Goal: Book appointment/travel/reservation

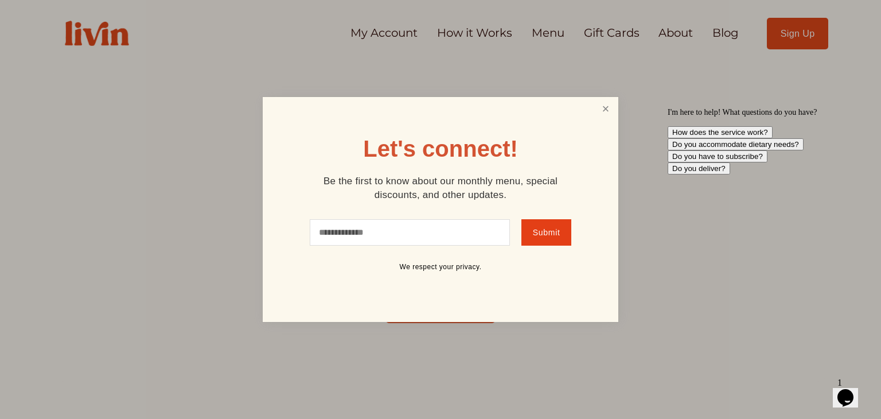
click at [605, 118] on link "Close" at bounding box center [606, 109] width 22 height 21
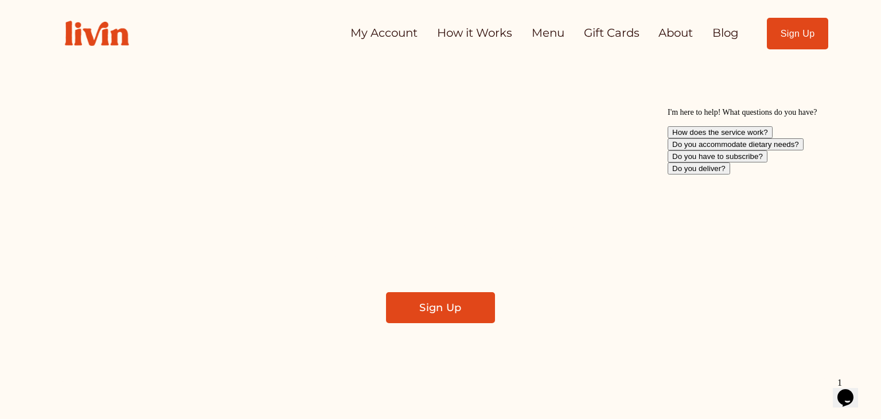
click at [355, 35] on link "My Account" at bounding box center [384, 33] width 67 height 23
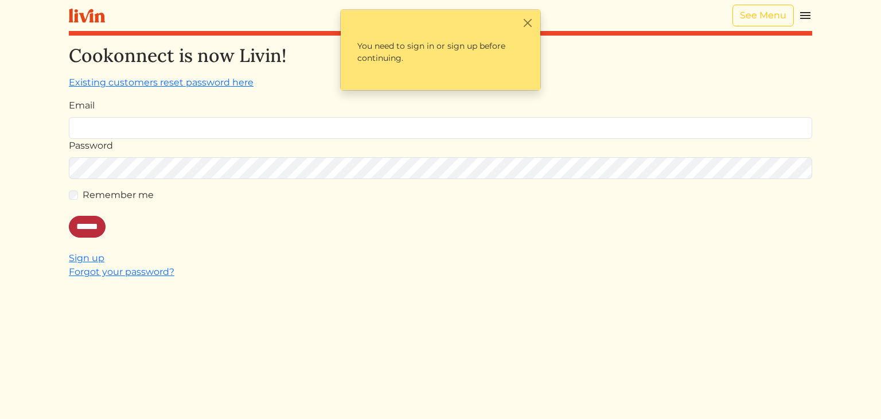
type input "**********"
click at [89, 224] on input "******" at bounding box center [87, 227] width 37 height 22
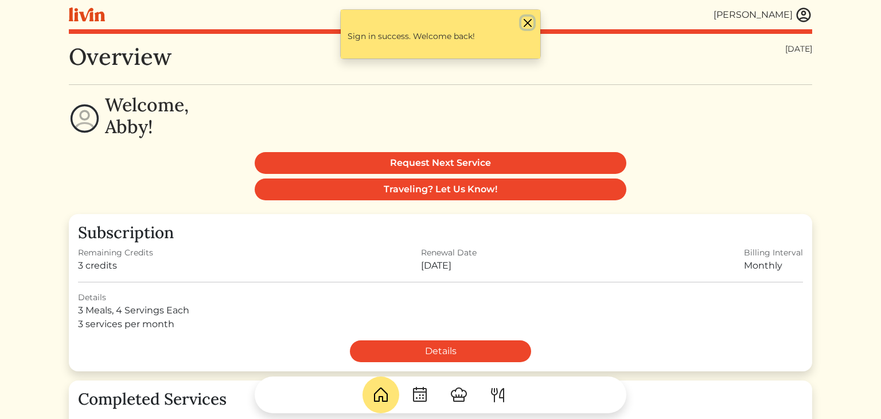
click at [523, 26] on button "Close" at bounding box center [528, 23] width 12 height 12
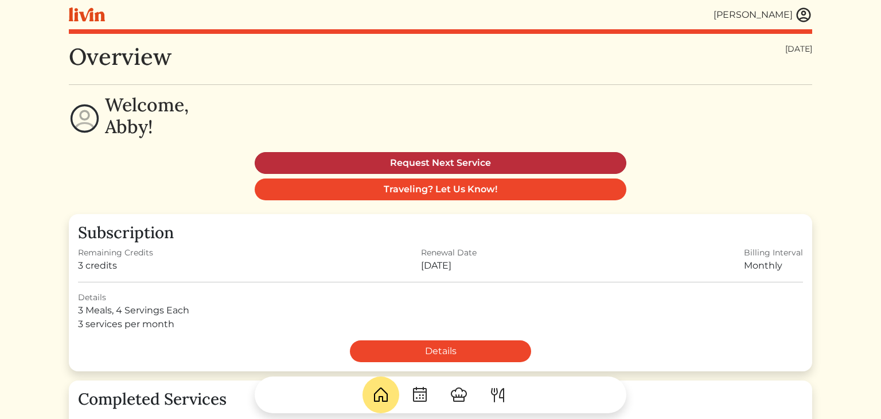
click at [595, 161] on link "Request Next Service" at bounding box center [441, 163] width 372 height 22
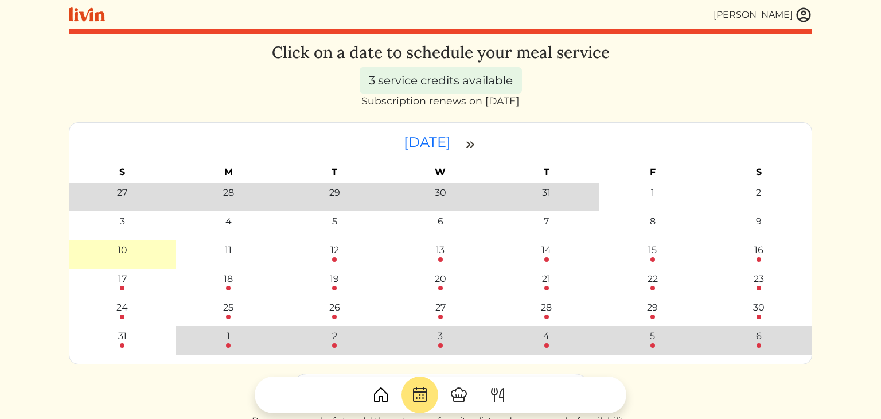
click at [441, 257] on div at bounding box center [440, 259] width 5 height 5
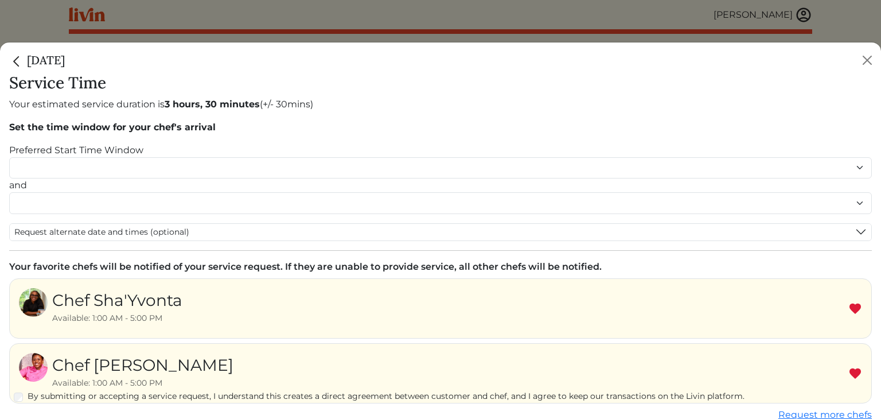
click at [856, 302] on img at bounding box center [856, 309] width 14 height 14
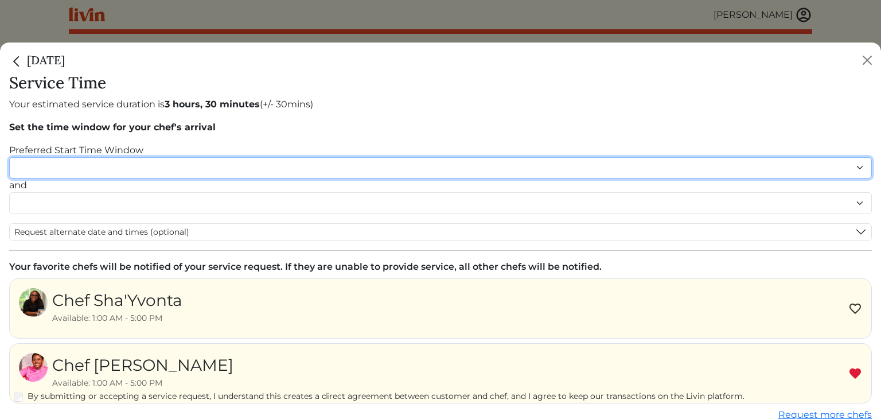
click at [861, 172] on select "******* ******* ******* ******* ******* ******* ******** ******** ******** ****…" at bounding box center [440, 168] width 863 height 22
select select "********"
click at [9, 157] on select "******* ******* ******* ******* ******* ******* ******** ******** ******** ****…" at bounding box center [440, 168] width 863 height 22
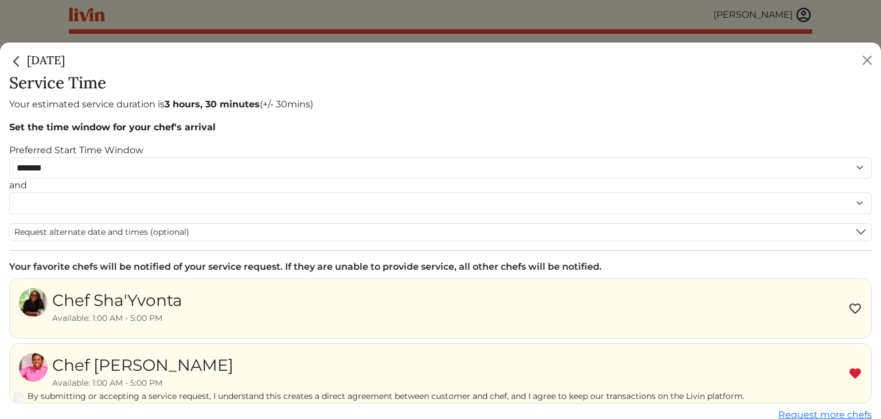
click at [854, 377] on img at bounding box center [856, 374] width 14 height 14
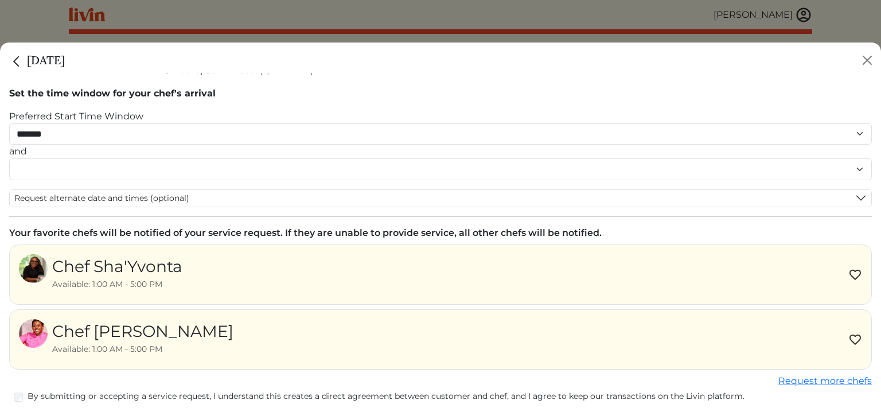
scroll to position [36, 0]
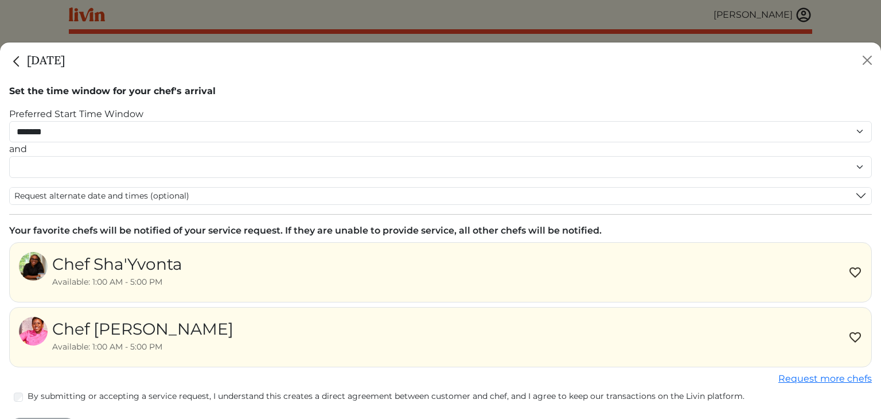
click at [858, 336] on img at bounding box center [856, 338] width 14 height 14
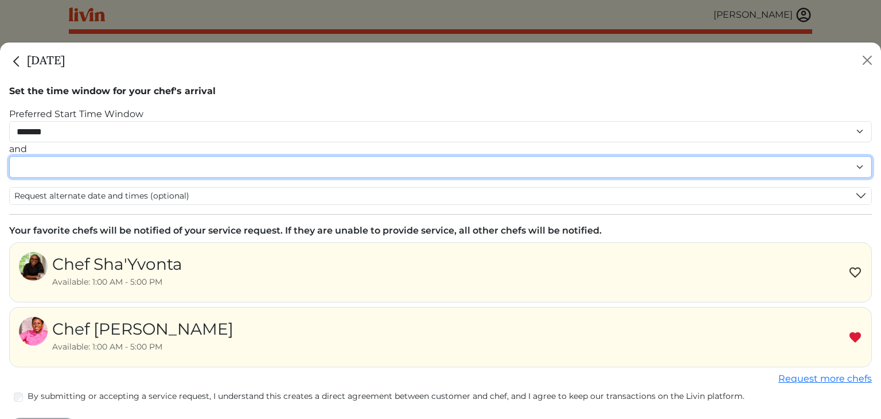
click at [856, 165] on select "******* ******* ******* ******* ******* ******* ******** ******** ******** ****…" at bounding box center [440, 167] width 863 height 22
select select "********"
click at [9, 168] on select "******* ******* ******* ******* ******* ******* ******** ******** ******** ****…" at bounding box center [440, 167] width 863 height 22
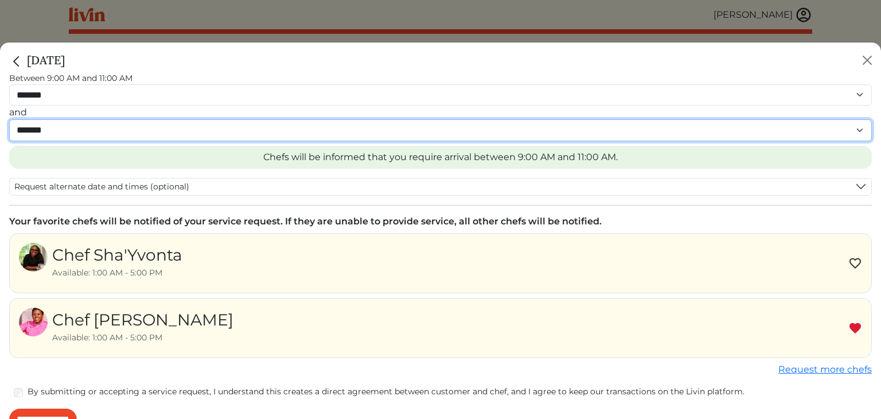
scroll to position [104, 0]
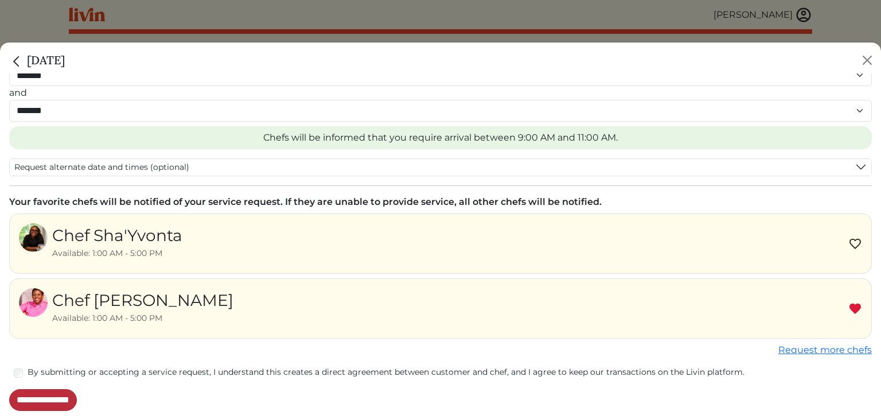
click at [68, 405] on input "**********" at bounding box center [43, 400] width 68 height 22
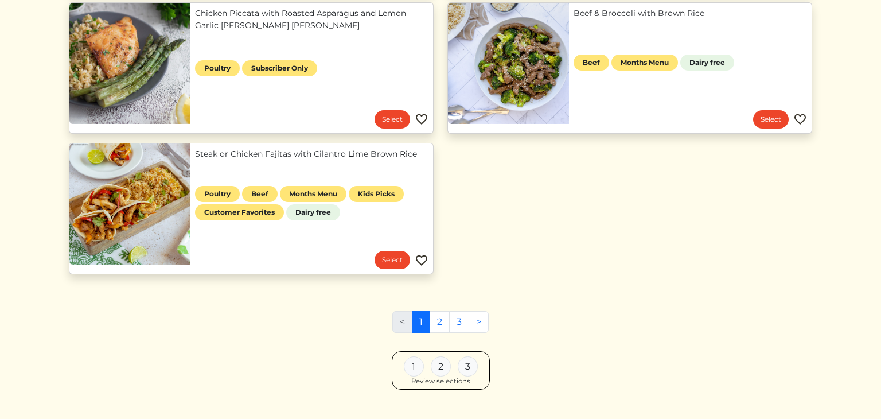
scroll to position [592, 0]
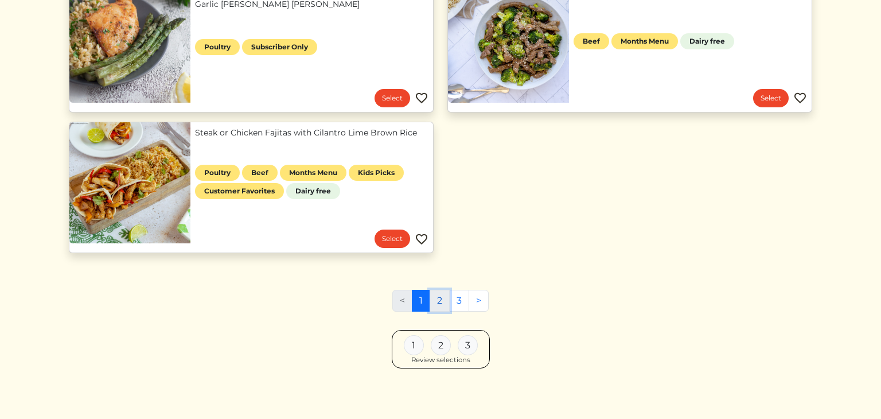
click at [440, 304] on link "2" at bounding box center [440, 301] width 20 height 22
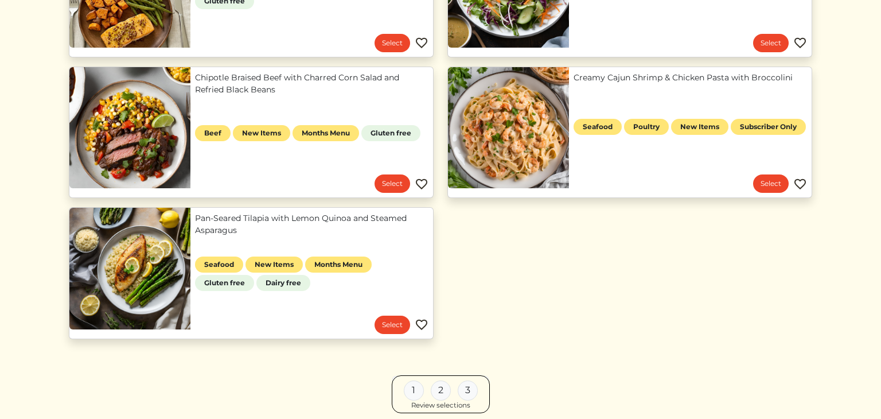
scroll to position [1076, 0]
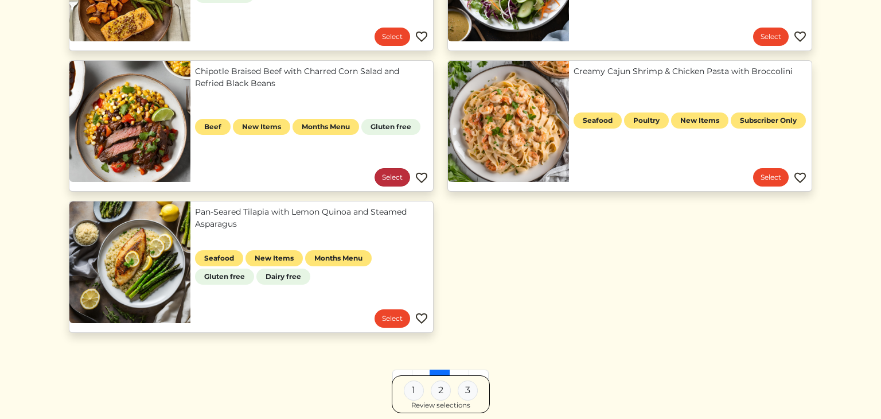
click at [389, 174] on link "Select" at bounding box center [393, 177] width 36 height 18
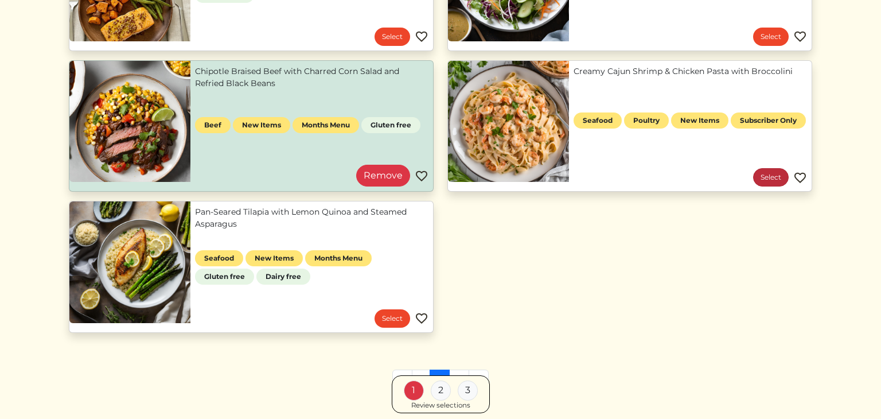
click at [769, 173] on link "Select" at bounding box center [771, 177] width 36 height 18
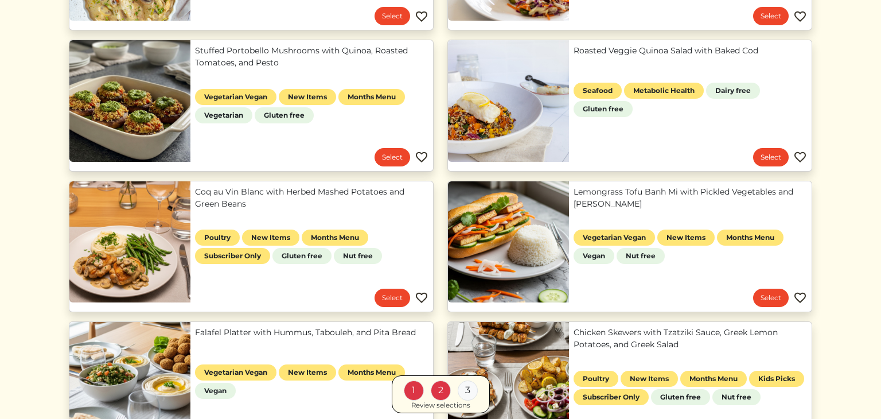
scroll to position [390, 0]
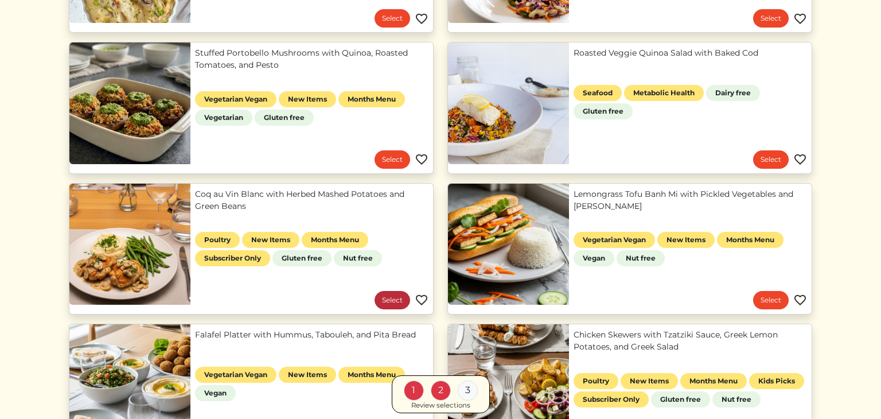
click at [391, 298] on link "Select" at bounding box center [393, 300] width 36 height 18
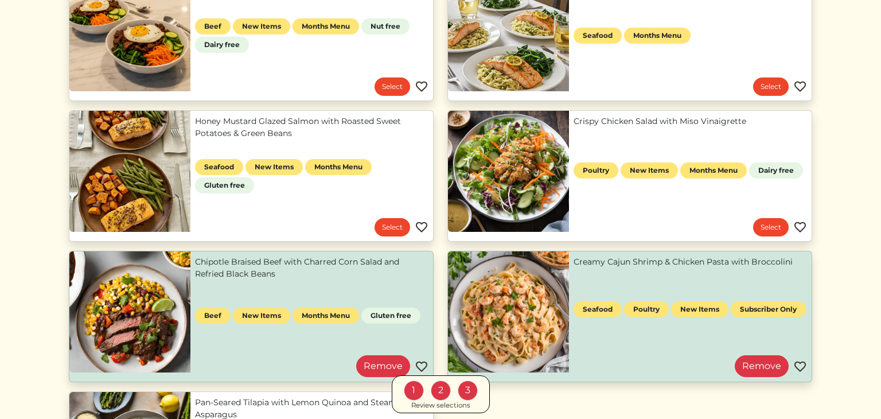
scroll to position [1155, 0]
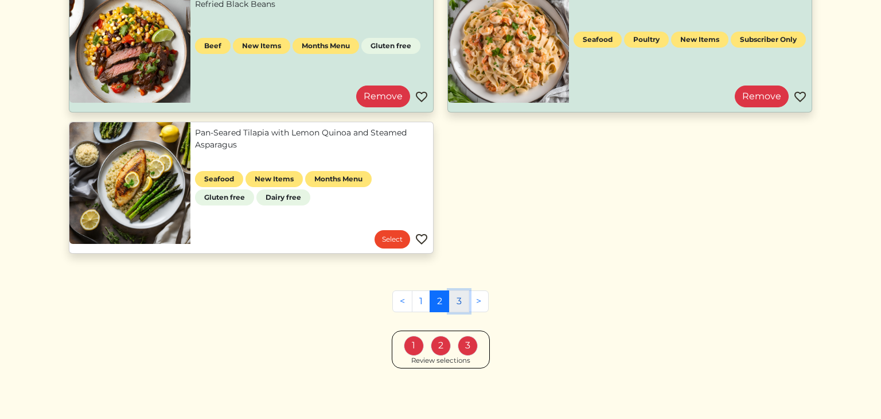
click at [457, 301] on link "3" at bounding box center [459, 301] width 20 height 22
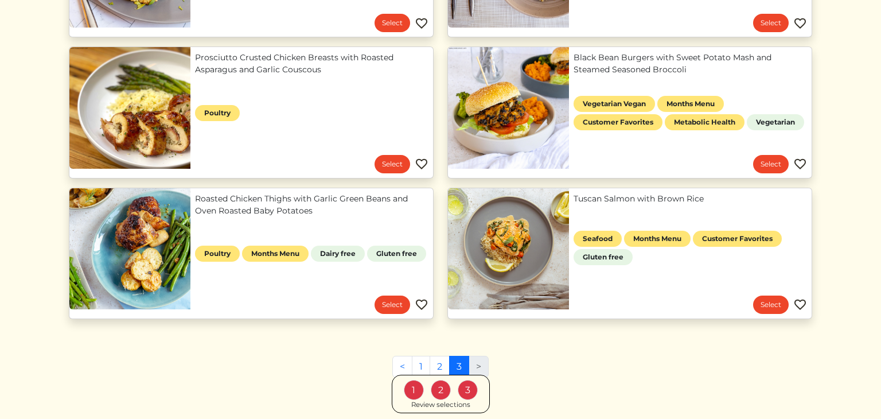
scroll to position [810, 0]
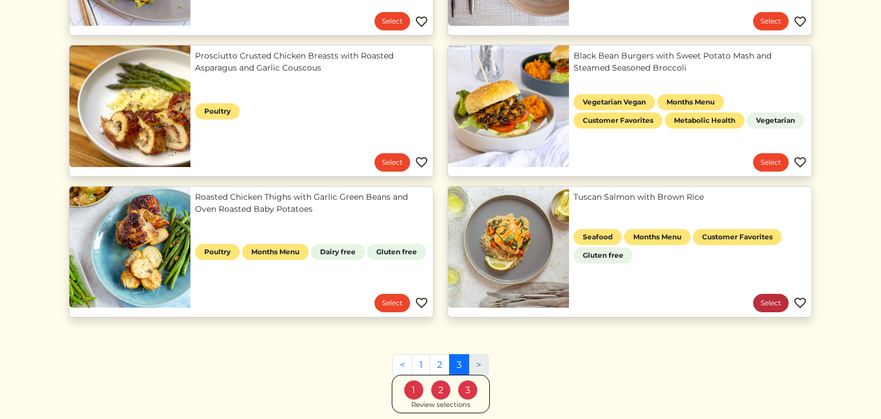
click at [779, 297] on link "Select" at bounding box center [771, 303] width 36 height 18
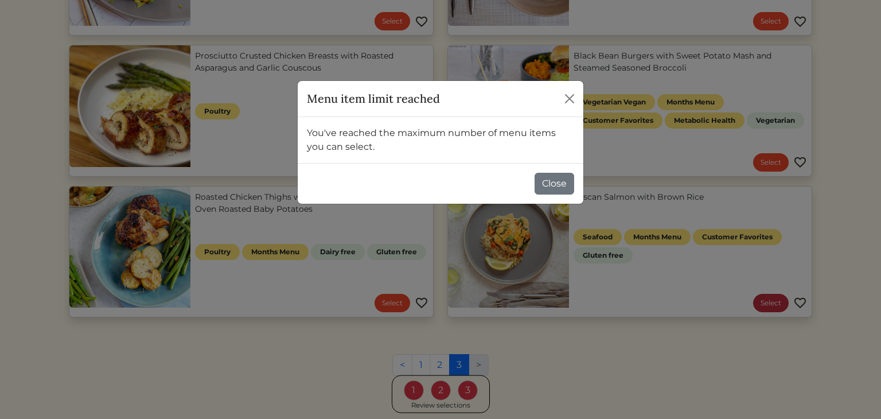
scroll to position [0, 0]
click at [572, 193] on button "Close" at bounding box center [555, 184] width 40 height 22
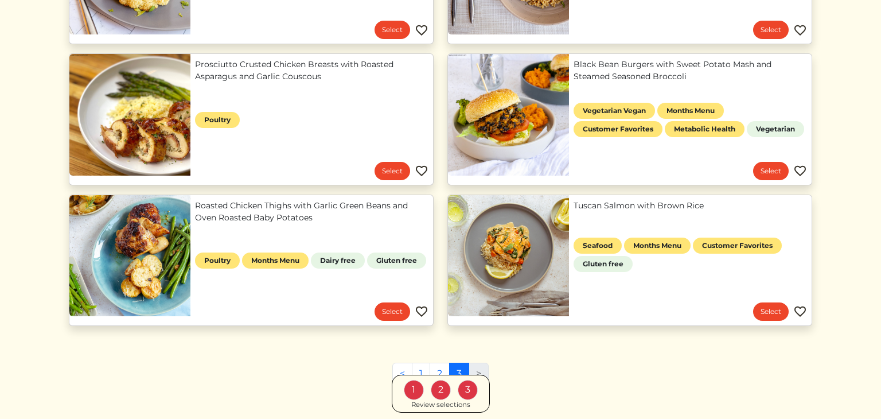
scroll to position [810, 0]
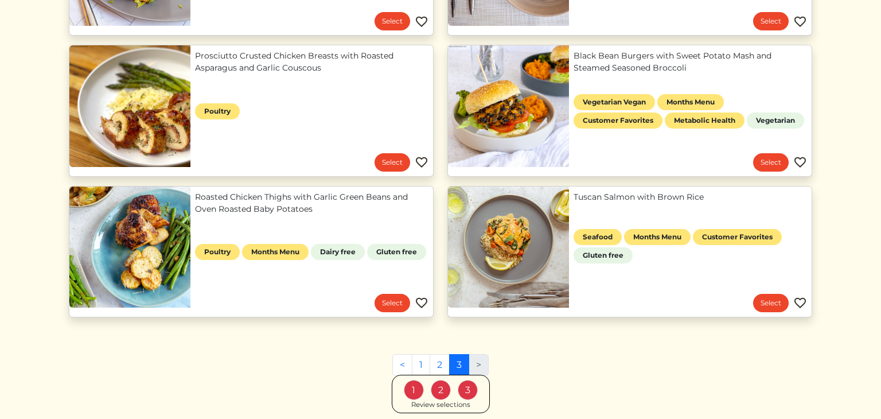
click at [802, 301] on img at bounding box center [801, 303] width 14 height 14
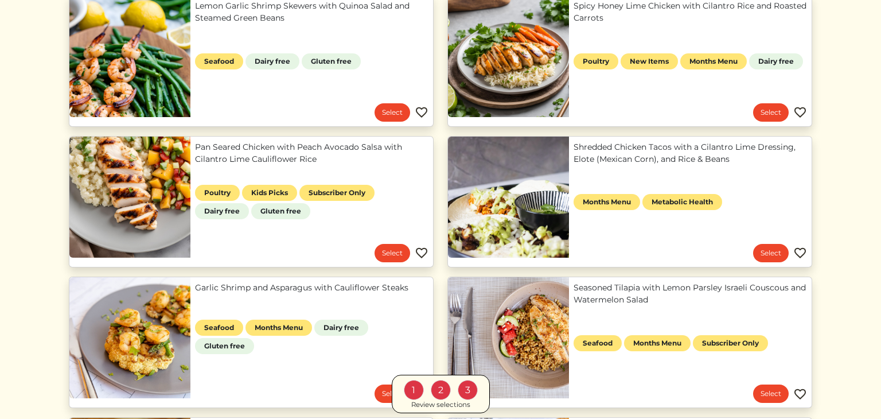
scroll to position [434, 0]
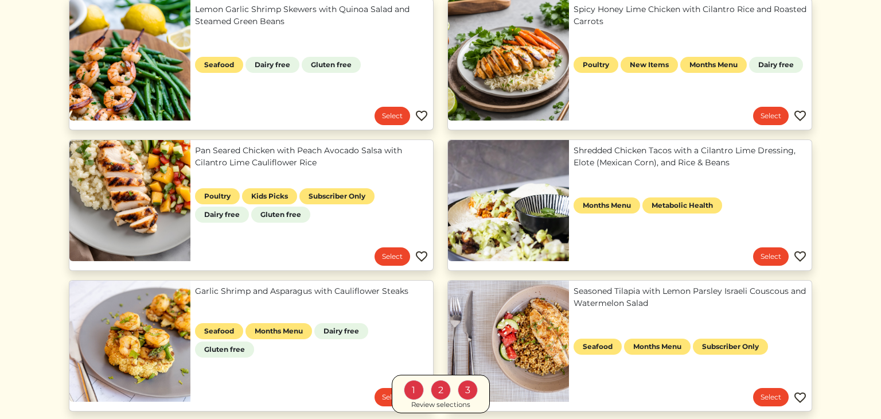
click at [423, 256] on img at bounding box center [422, 257] width 14 height 14
click at [804, 255] on img at bounding box center [801, 257] width 14 height 14
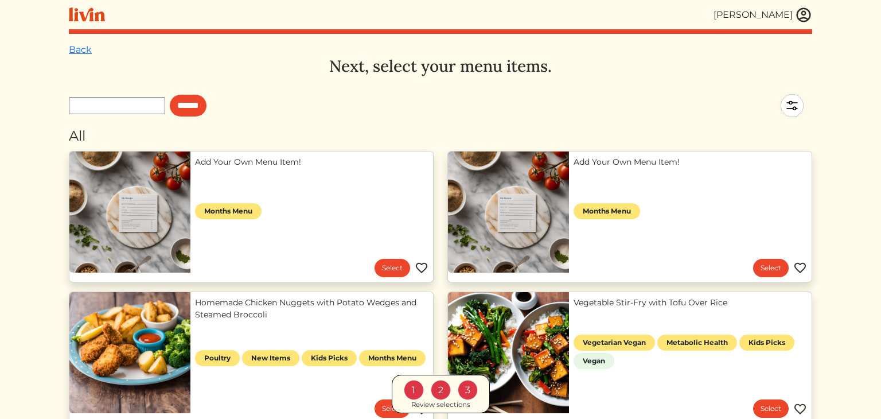
scroll to position [874, 0]
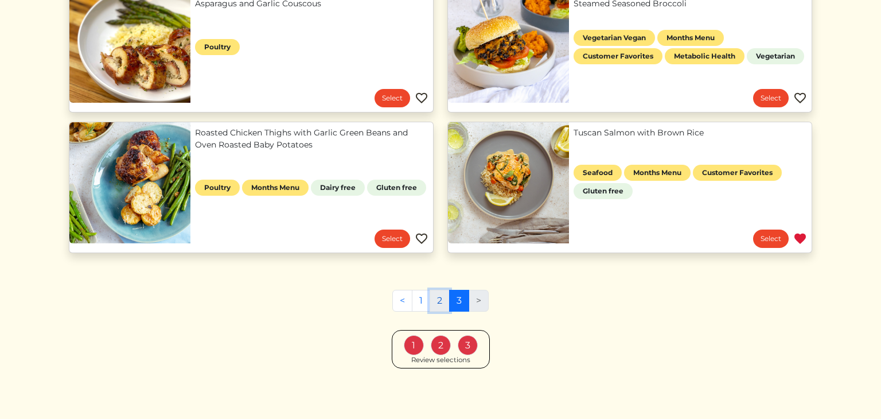
click at [441, 308] on link "2" at bounding box center [440, 301] width 20 height 22
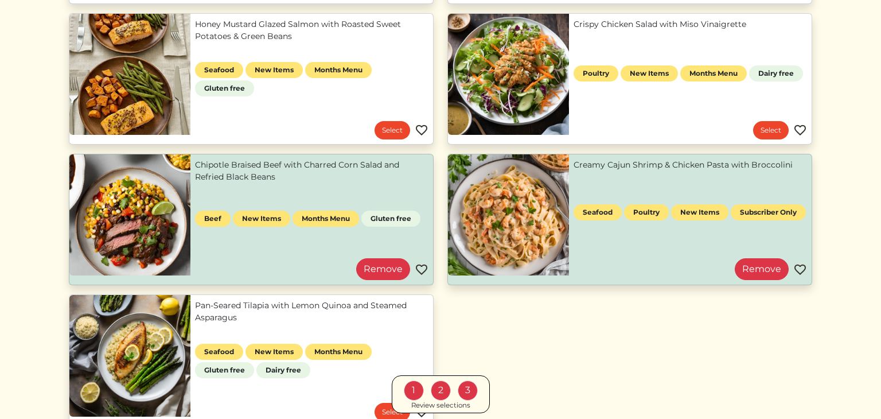
scroll to position [980, 0]
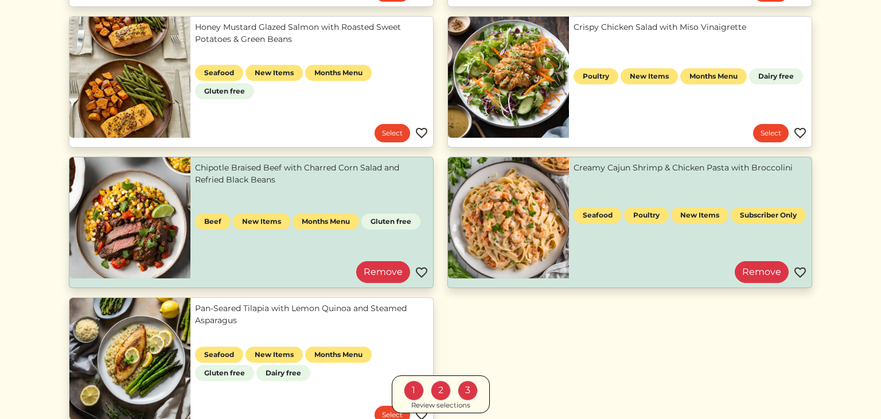
click at [422, 270] on img at bounding box center [422, 273] width 14 height 14
click at [797, 271] on img at bounding box center [801, 273] width 14 height 14
click at [801, 266] on img at bounding box center [801, 273] width 14 height 14
click at [803, 133] on img at bounding box center [801, 133] width 14 height 14
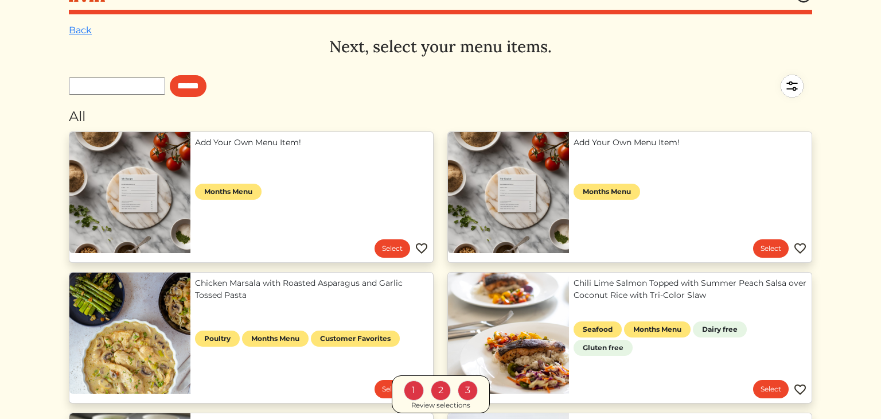
scroll to position [1155, 0]
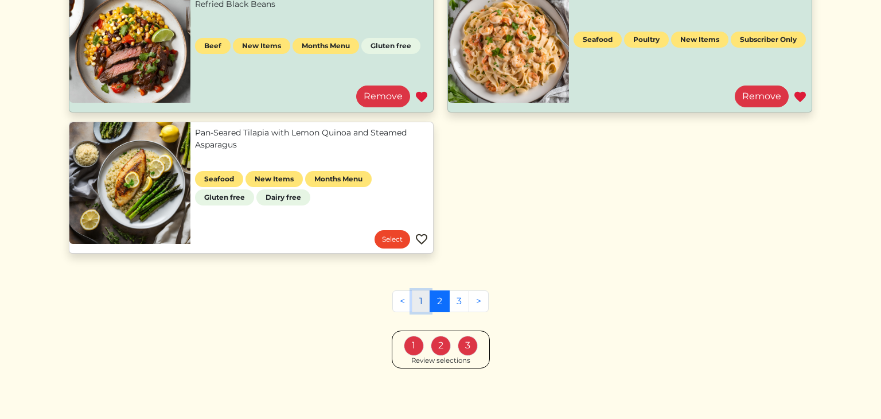
click at [423, 301] on link "1" at bounding box center [421, 301] width 18 height 22
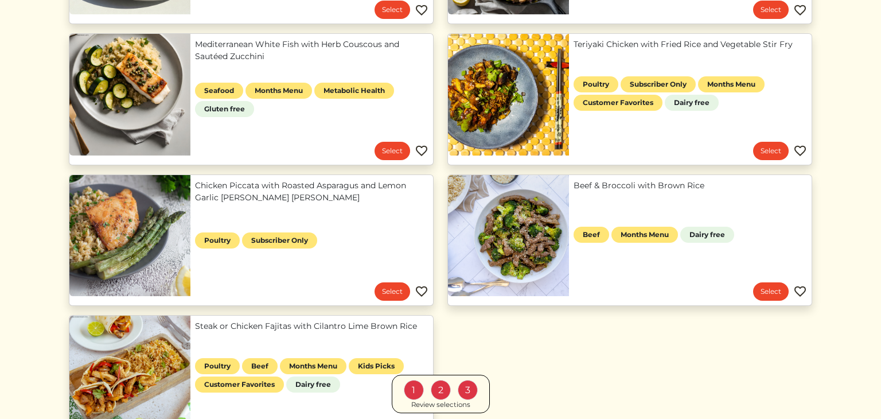
scroll to position [471, 0]
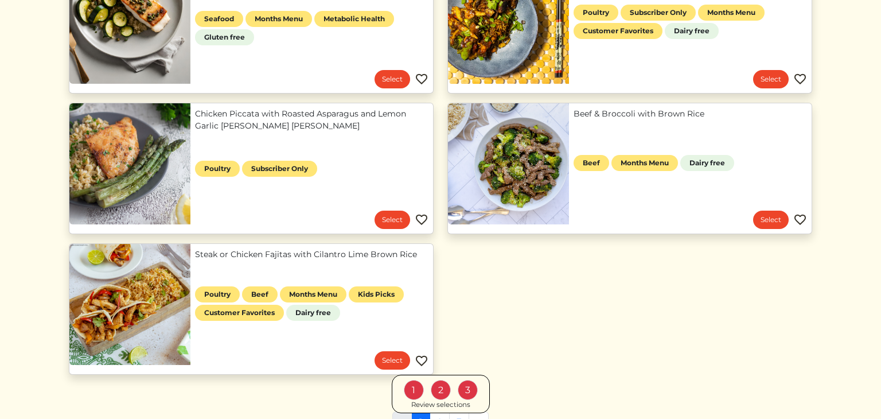
click at [421, 359] on img at bounding box center [422, 361] width 14 height 14
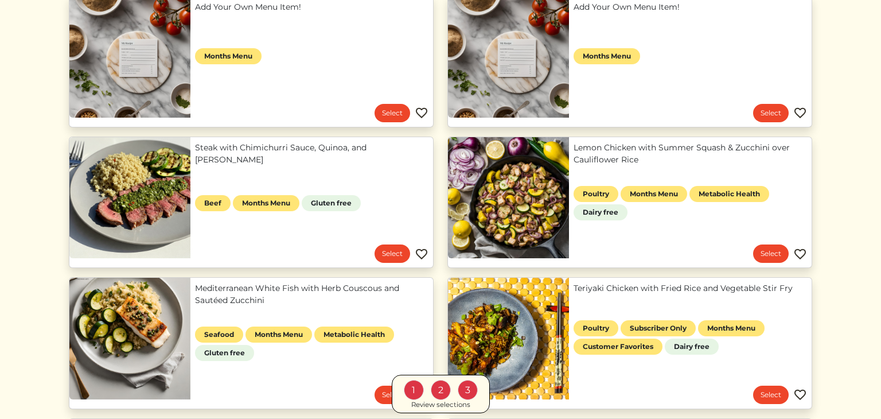
scroll to position [157, 0]
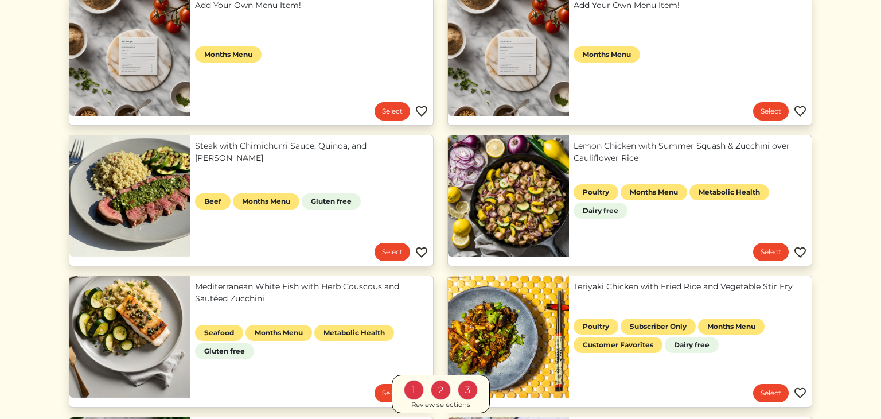
click at [424, 254] on img at bounding box center [422, 253] width 14 height 14
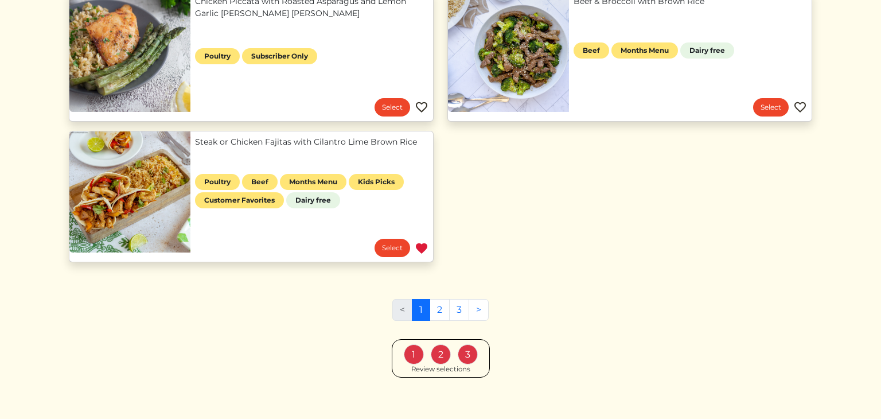
scroll to position [583, 0]
click at [438, 315] on link "2" at bounding box center [440, 310] width 20 height 22
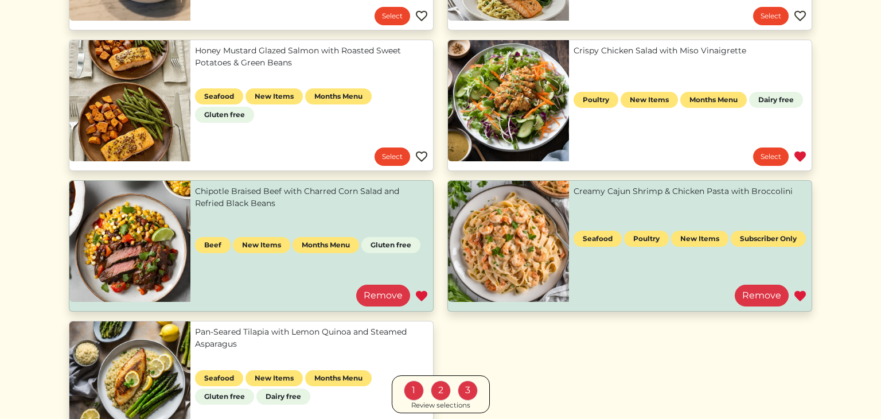
scroll to position [957, 0]
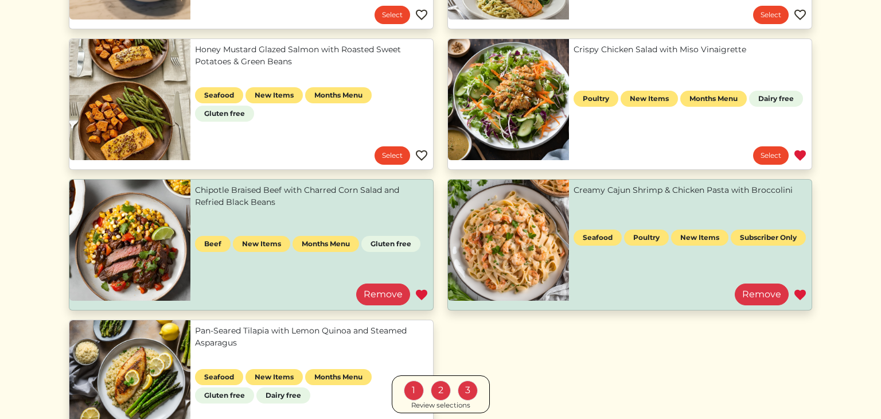
click at [455, 407] on div "Review selections" at bounding box center [440, 405] width 59 height 10
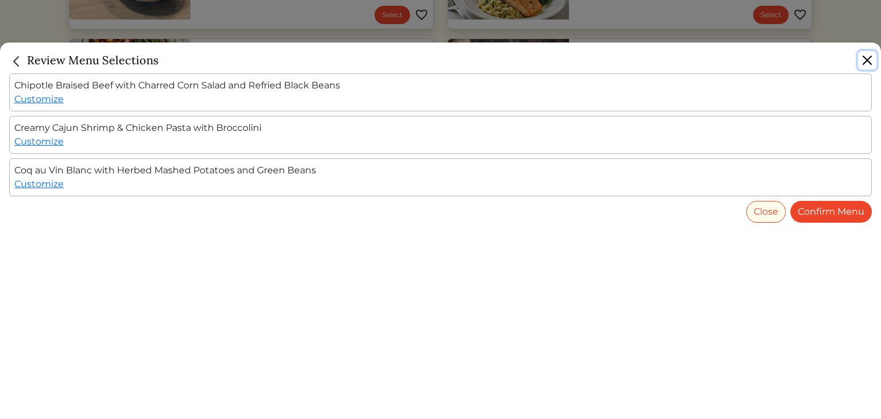
click at [869, 66] on button "Close" at bounding box center [868, 60] width 18 height 18
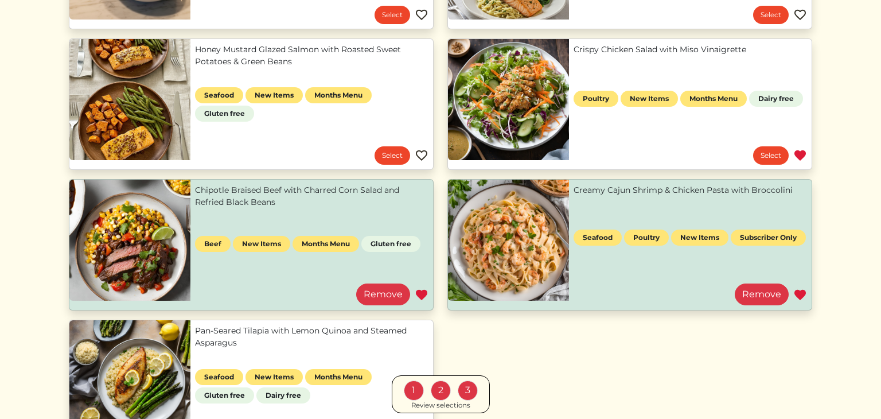
click at [800, 294] on img at bounding box center [801, 295] width 14 height 14
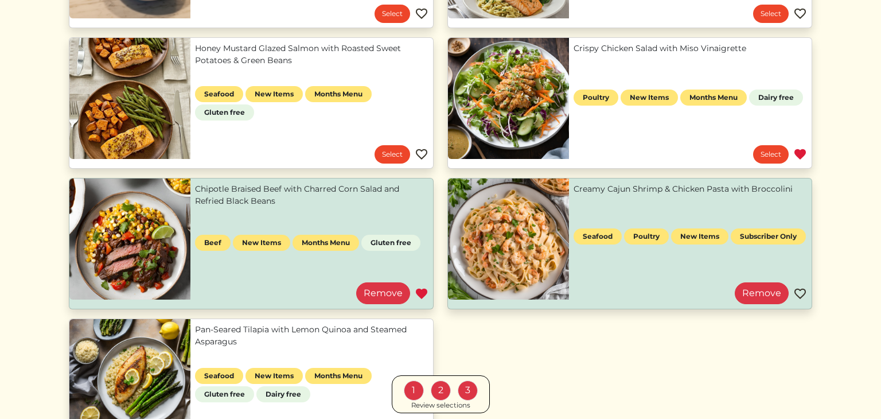
scroll to position [960, 0]
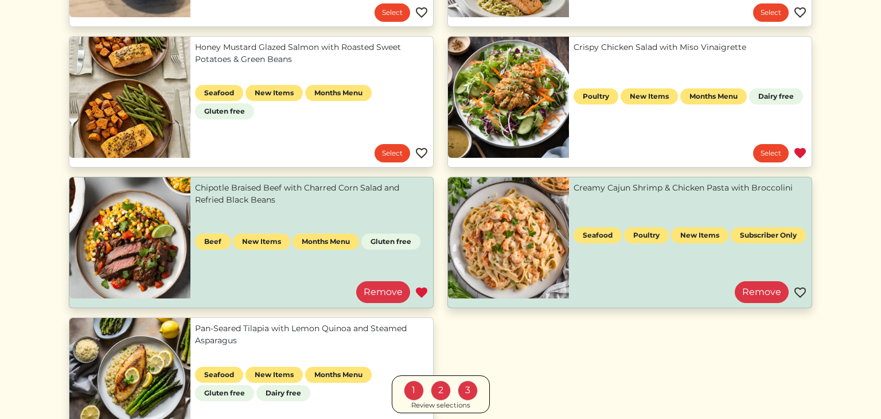
click at [452, 396] on div "1 2 3" at bounding box center [441, 390] width 79 height 20
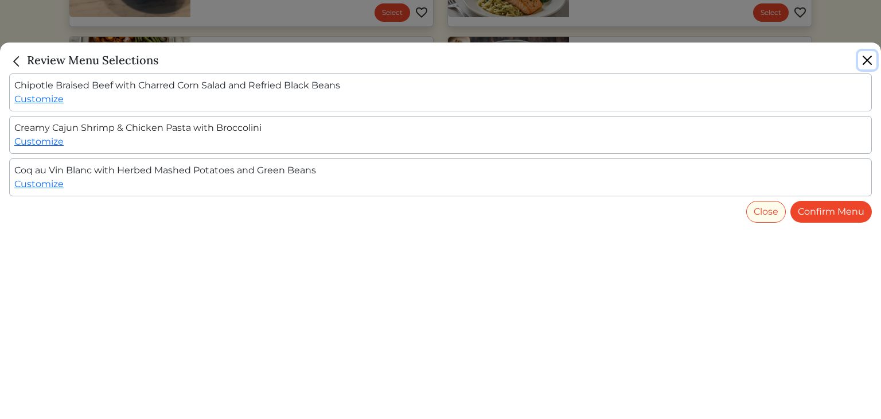
click at [865, 61] on button "Close" at bounding box center [868, 60] width 18 height 18
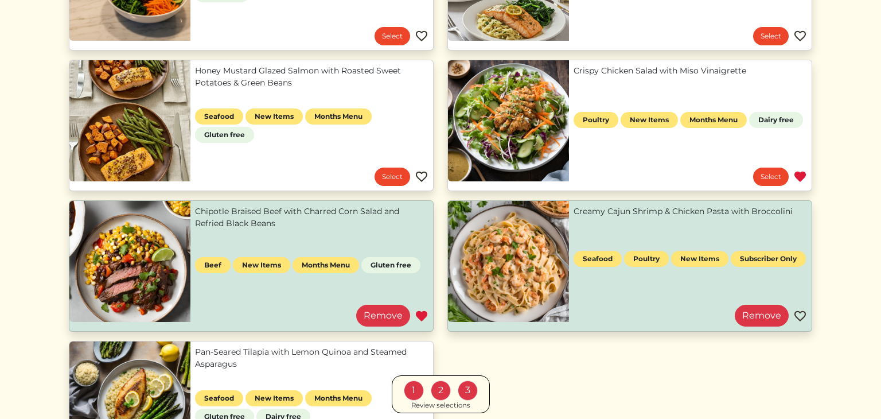
scroll to position [938, 0]
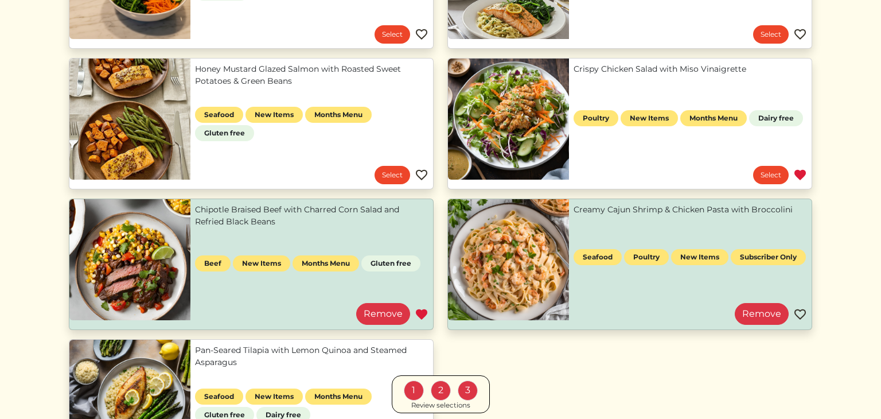
click at [423, 313] on img at bounding box center [422, 315] width 14 height 14
click at [383, 320] on link "Remove" at bounding box center [383, 314] width 54 height 22
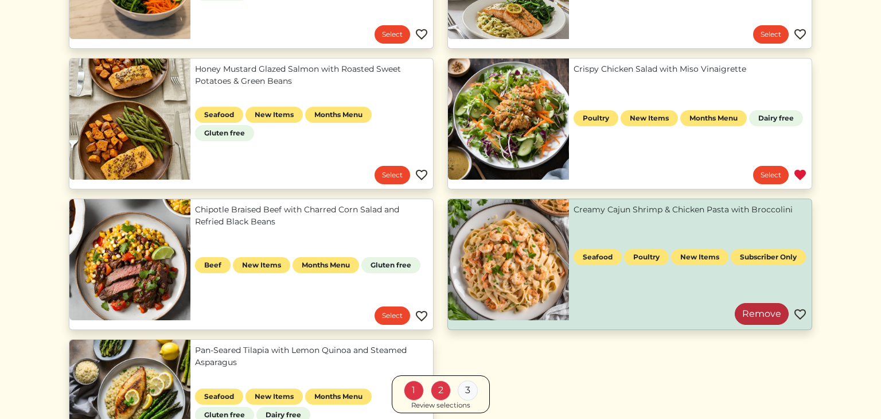
click at [764, 318] on link "Remove" at bounding box center [762, 314] width 54 height 22
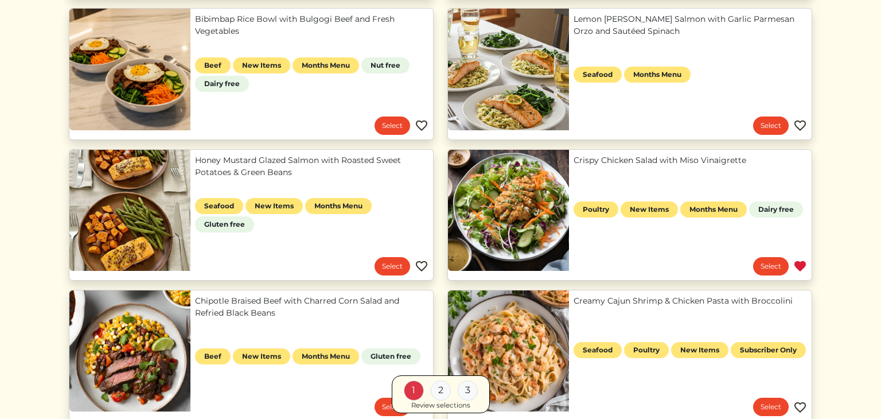
scroll to position [786, 0]
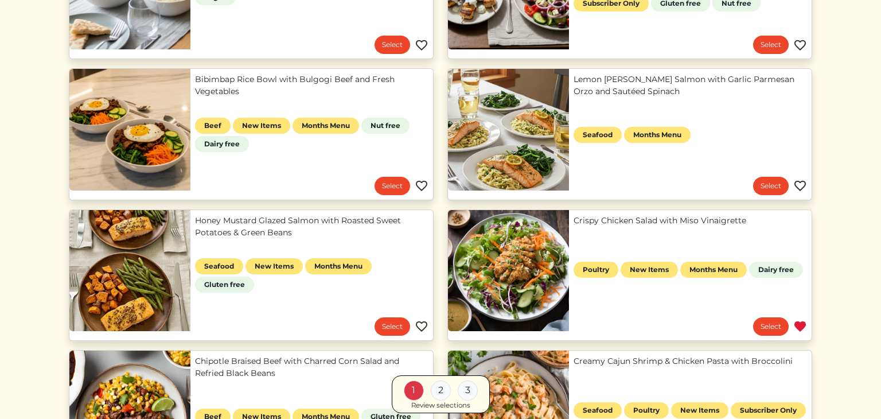
click at [647, 227] on link "Crispy Chicken Salad with Miso Vinaigrette" at bounding box center [691, 221] width 234 height 12
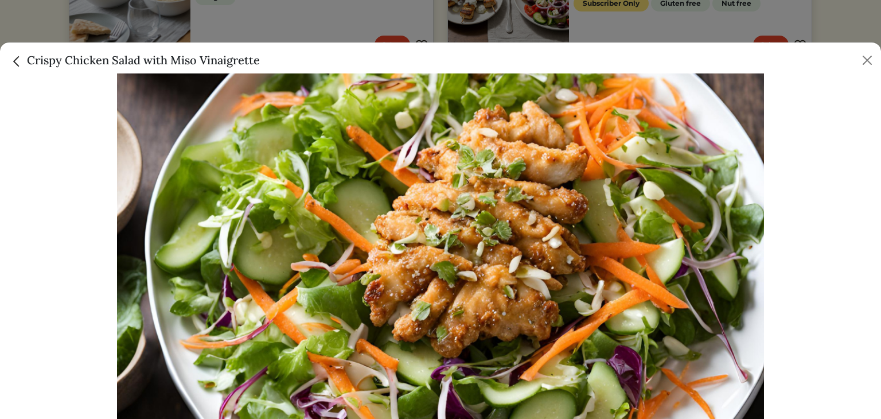
scroll to position [0, 0]
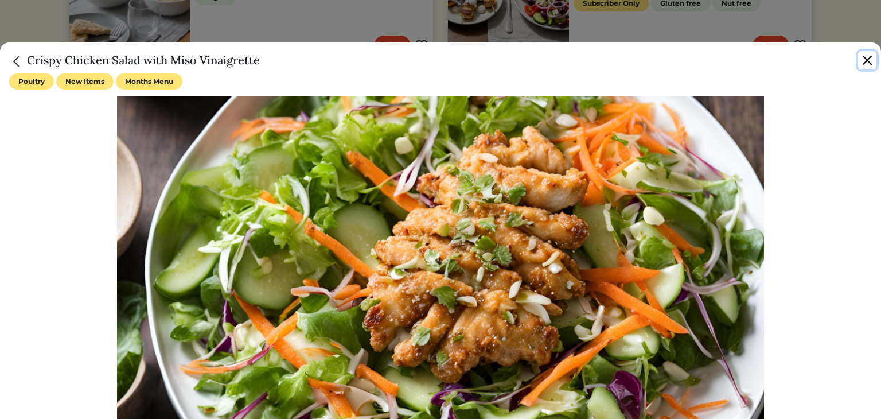
click at [870, 64] on button "Close" at bounding box center [868, 60] width 18 height 18
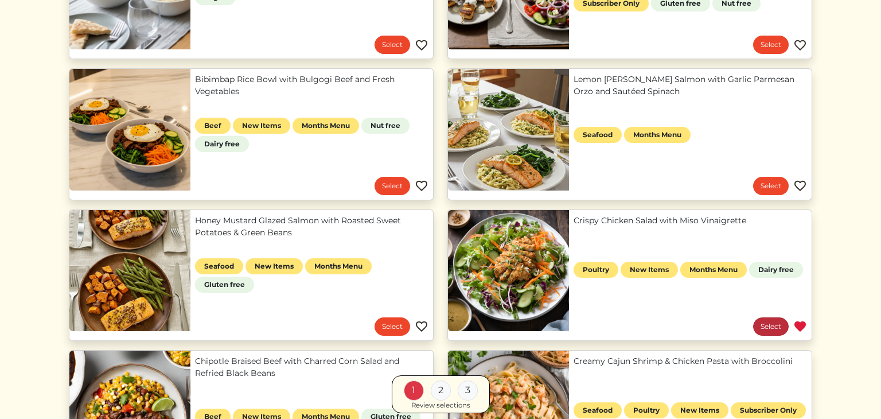
click at [769, 328] on link "Select" at bounding box center [771, 326] width 36 height 18
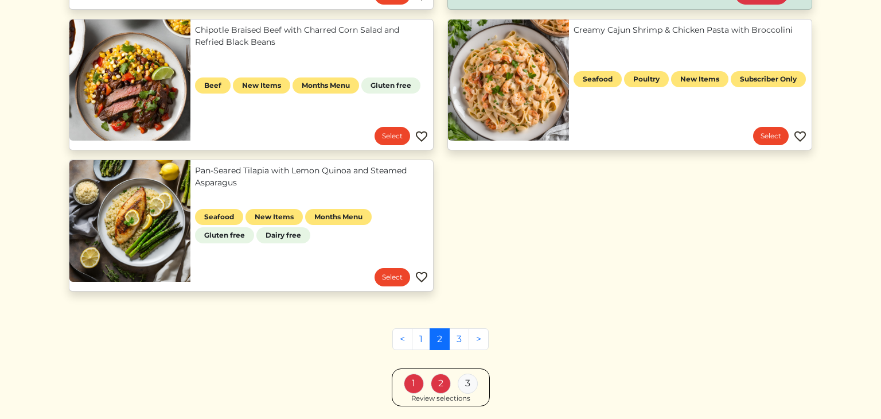
scroll to position [1155, 0]
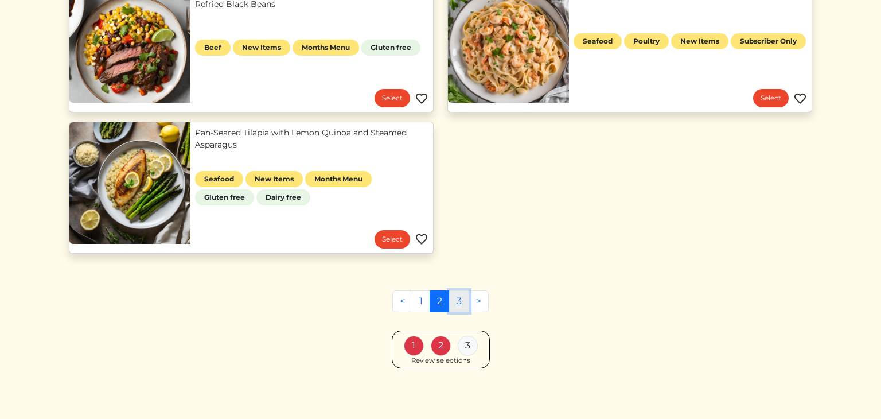
click at [452, 302] on link "3" at bounding box center [459, 301] width 20 height 22
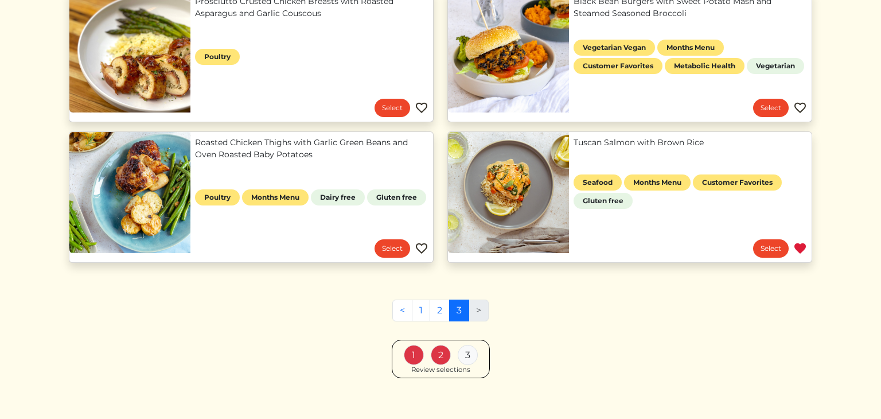
scroll to position [874, 0]
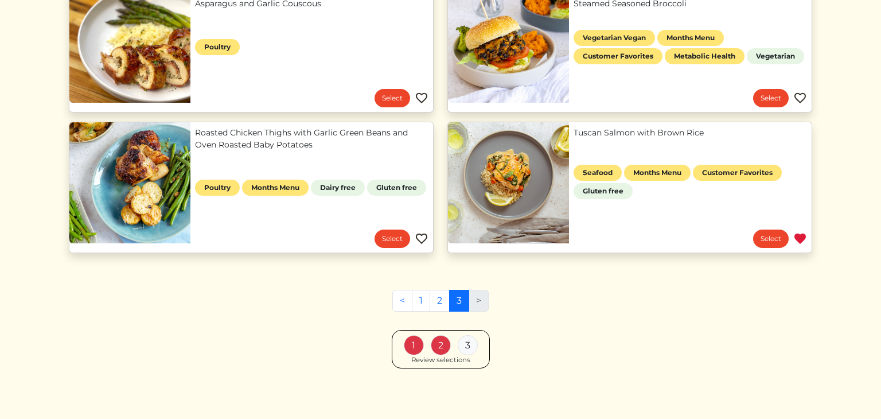
click at [769, 242] on link "Select" at bounding box center [771, 239] width 36 height 18
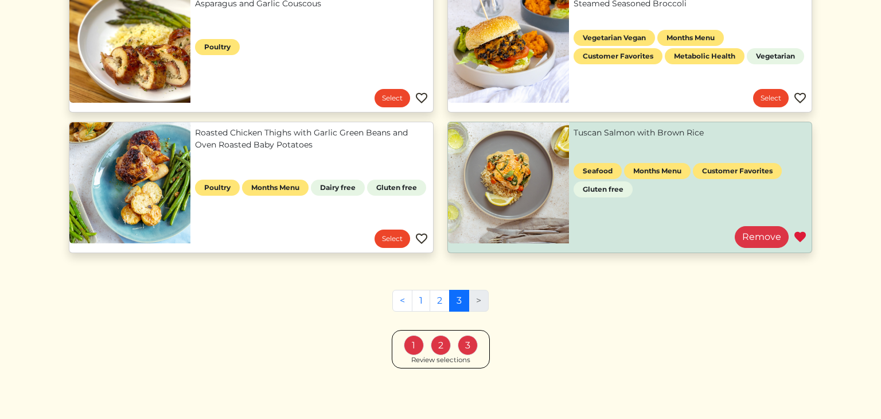
click at [450, 365] on div "1 2 3 Review selections" at bounding box center [441, 349] width 98 height 38
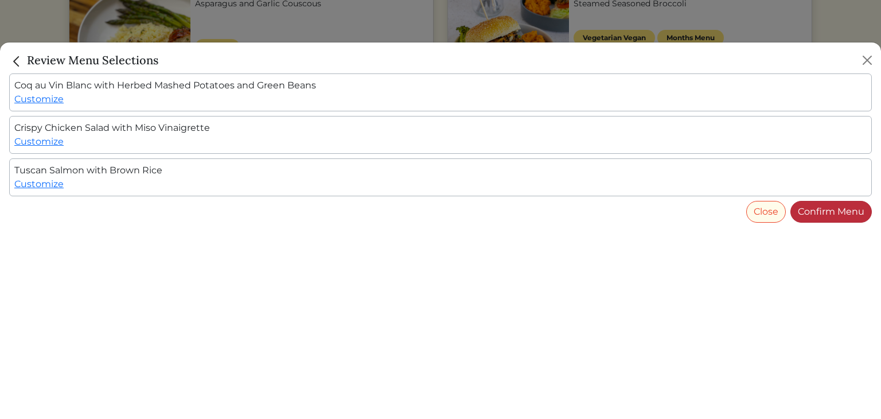
click at [845, 220] on link "Confirm Menu" at bounding box center [831, 212] width 81 height 22
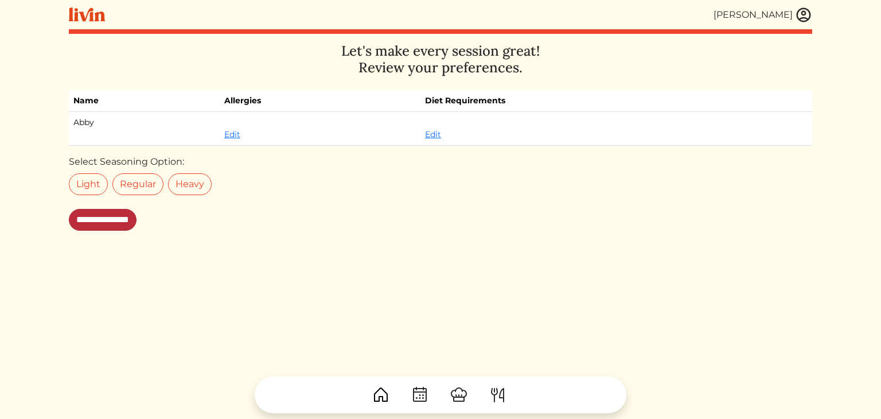
click at [119, 227] on input "**********" at bounding box center [103, 220] width 68 height 22
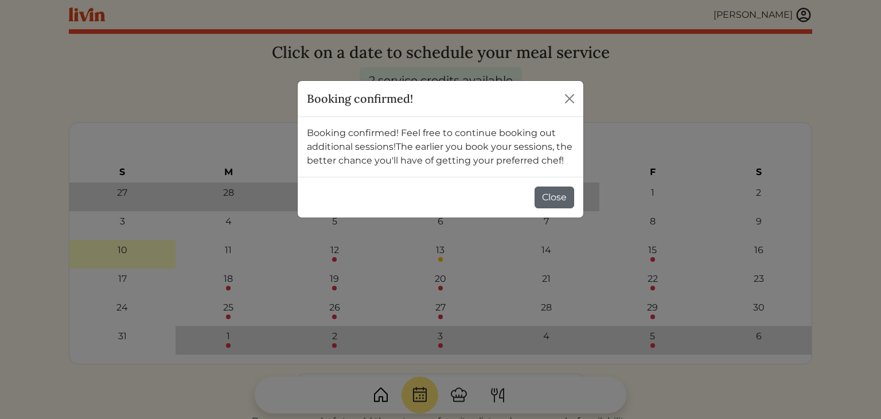
click at [559, 196] on button "Close" at bounding box center [555, 198] width 40 height 22
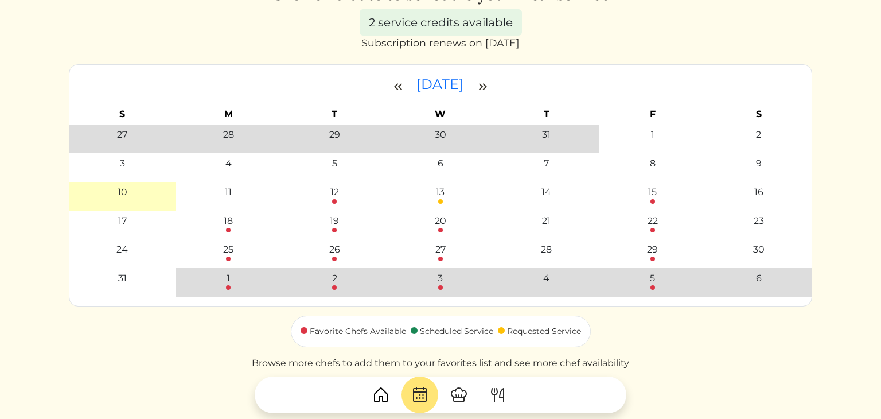
scroll to position [57, 0]
